Goal: Information Seeking & Learning: Learn about a topic

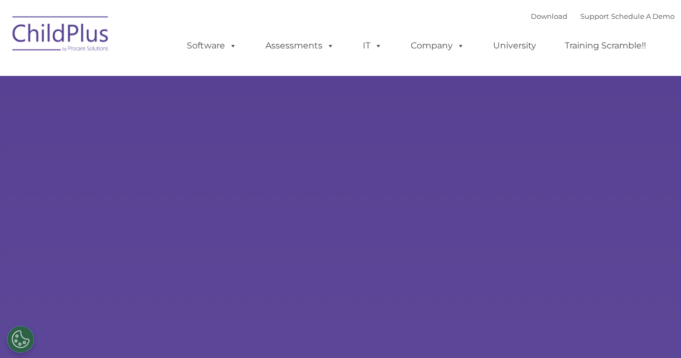
select select "MEDIUM"
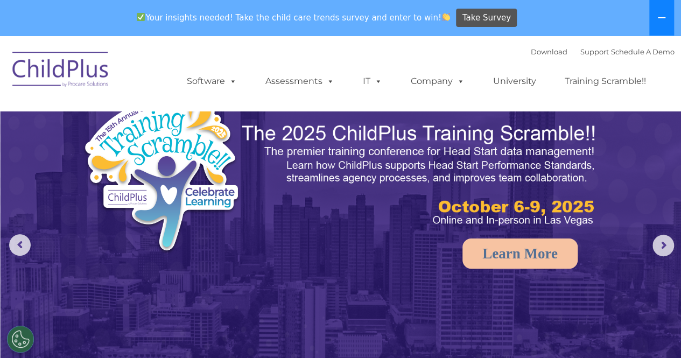
click at [657, 20] on button at bounding box center [662, 18] width 25 height 36
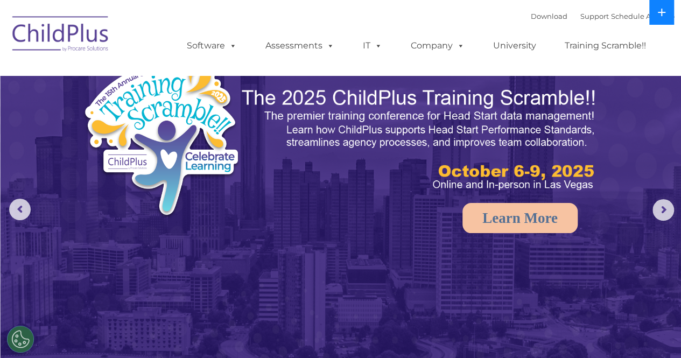
click at [658, 13] on icon at bounding box center [662, 12] width 9 height 9
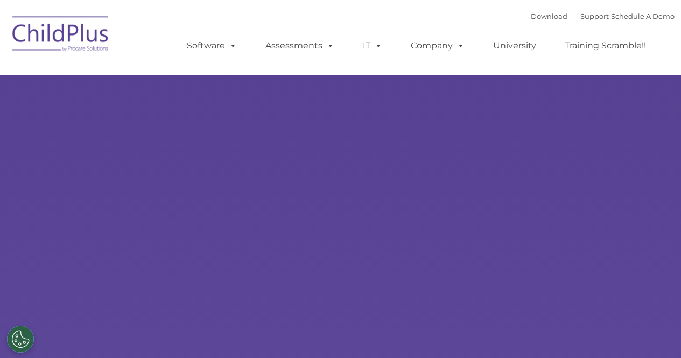
type input ""
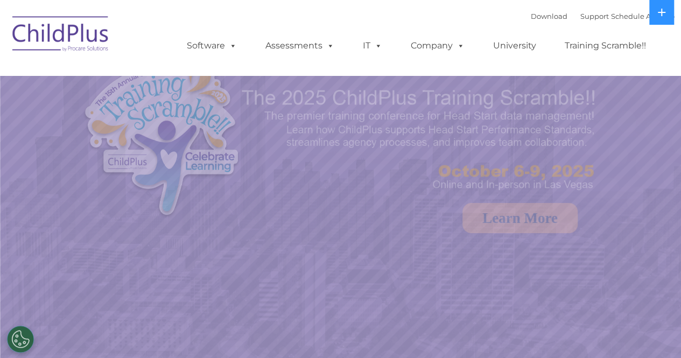
select select "MEDIUM"
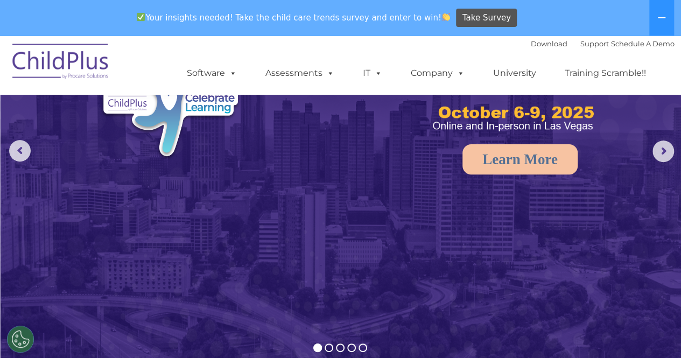
scroll to position [93, 0]
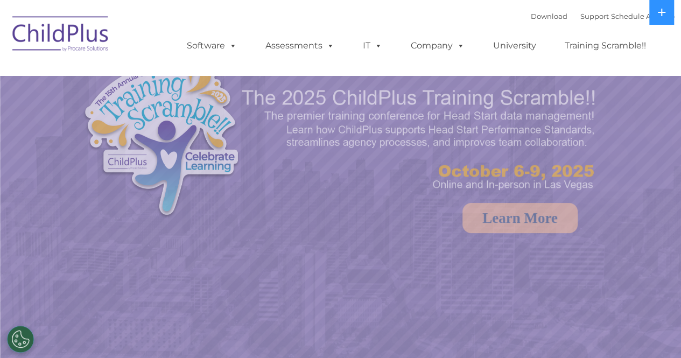
select select "MEDIUM"
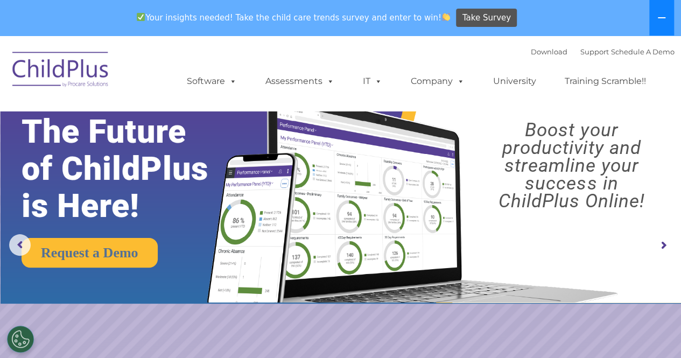
click at [656, 20] on button at bounding box center [662, 18] width 25 height 36
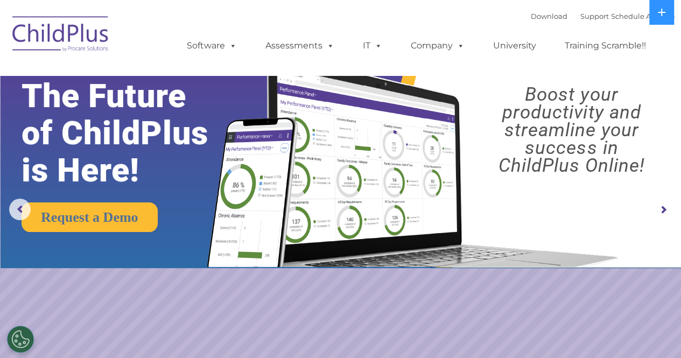
click at [665, 204] on rs-arrow at bounding box center [664, 210] width 22 height 22
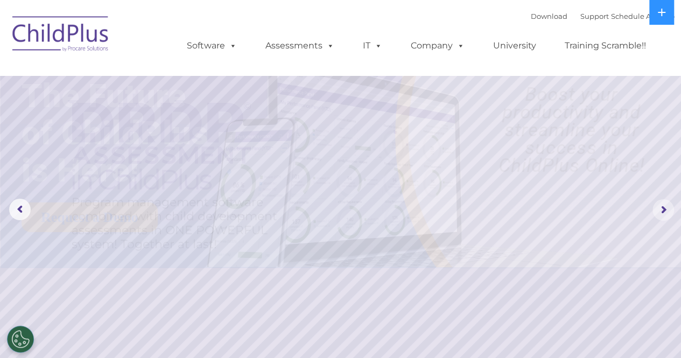
click at [665, 204] on rs-arrow at bounding box center [664, 210] width 22 height 22
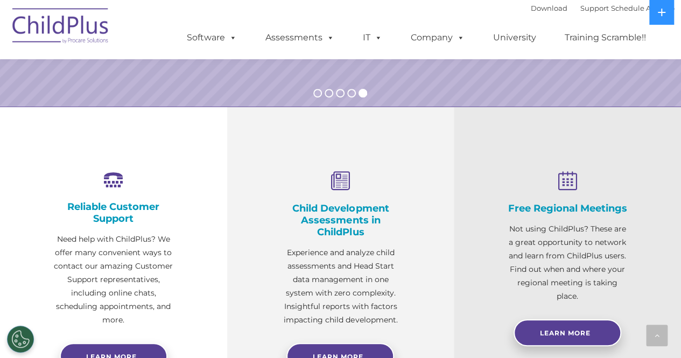
scroll to position [627, 0]
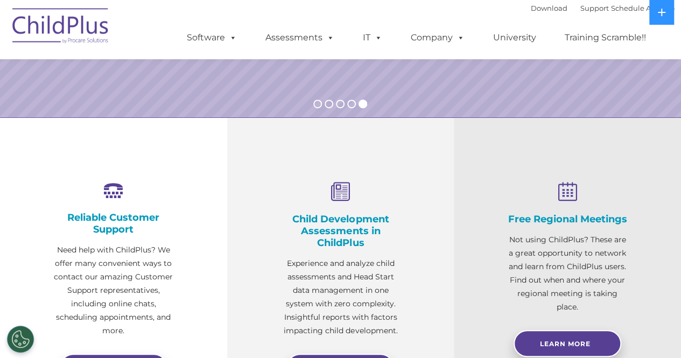
scroll to position [0, 0]
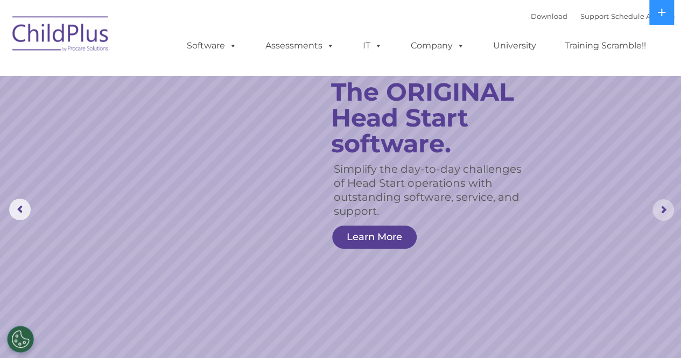
click at [660, 208] on rs-arrow at bounding box center [664, 210] width 22 height 22
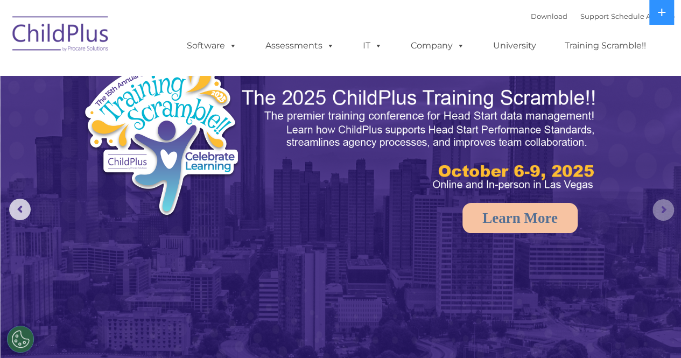
click at [660, 208] on rs-arrow at bounding box center [664, 210] width 22 height 22
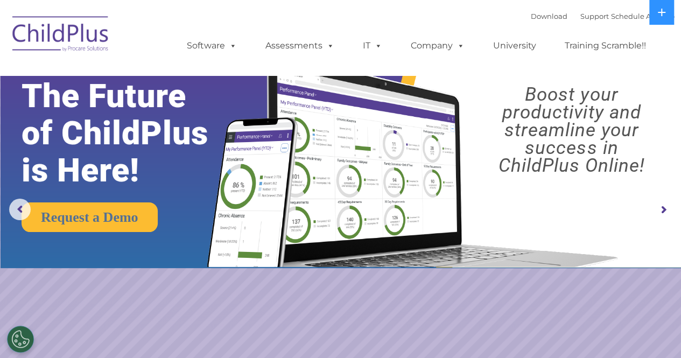
click at [660, 208] on rs-arrow at bounding box center [664, 210] width 22 height 22
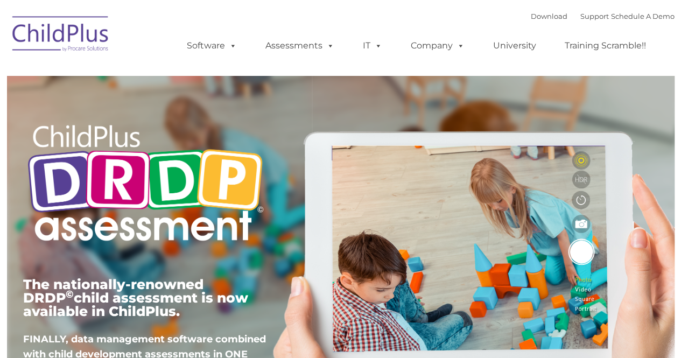
type input ""
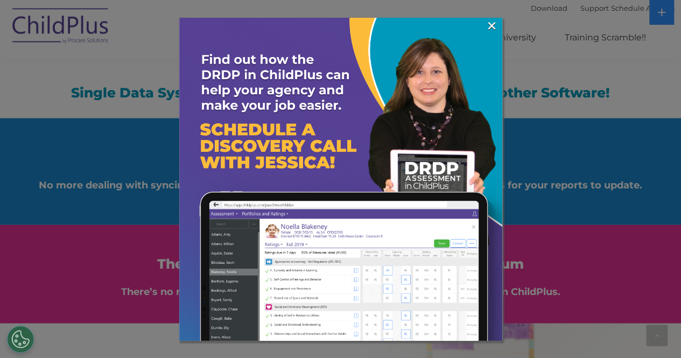
scroll to position [1161, 0]
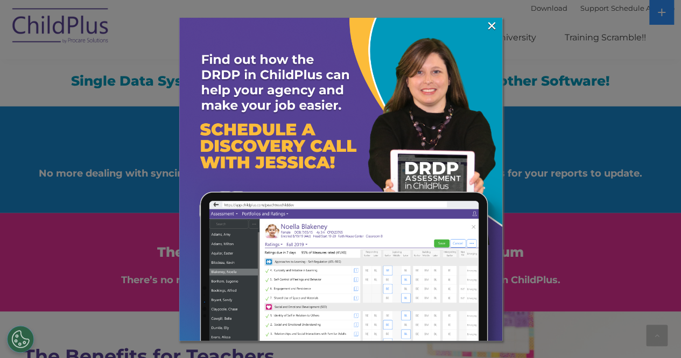
click at [481, 34] on img at bounding box center [340, 179] width 323 height 323
